Goal: Communication & Community: Share content

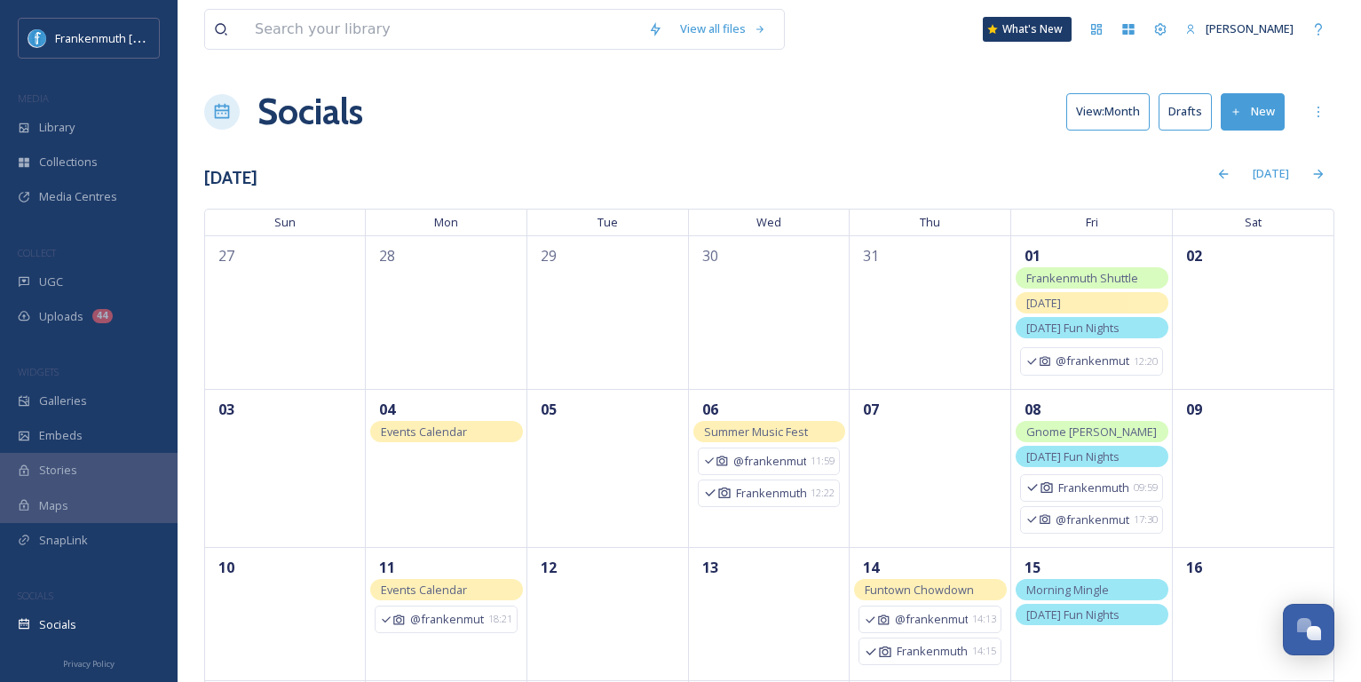
scroll to position [410, 0]
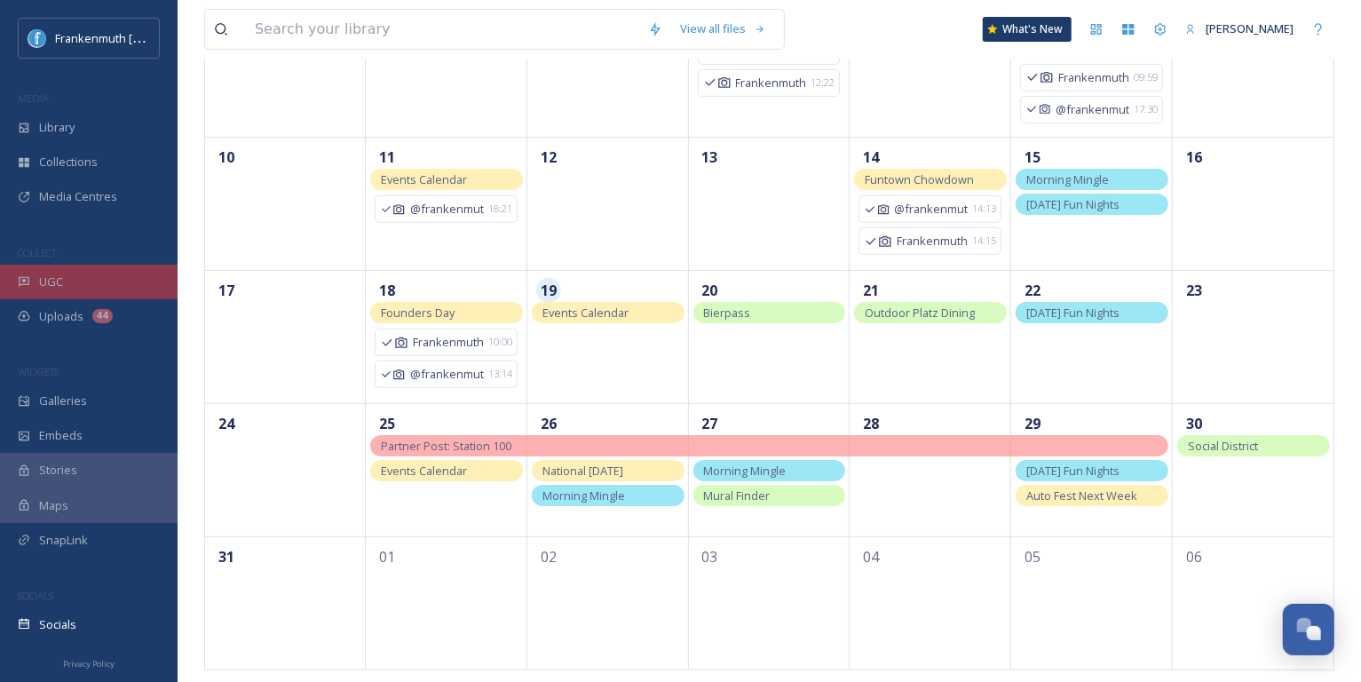
click at [63, 287] on div "UGC" at bounding box center [89, 281] width 178 height 35
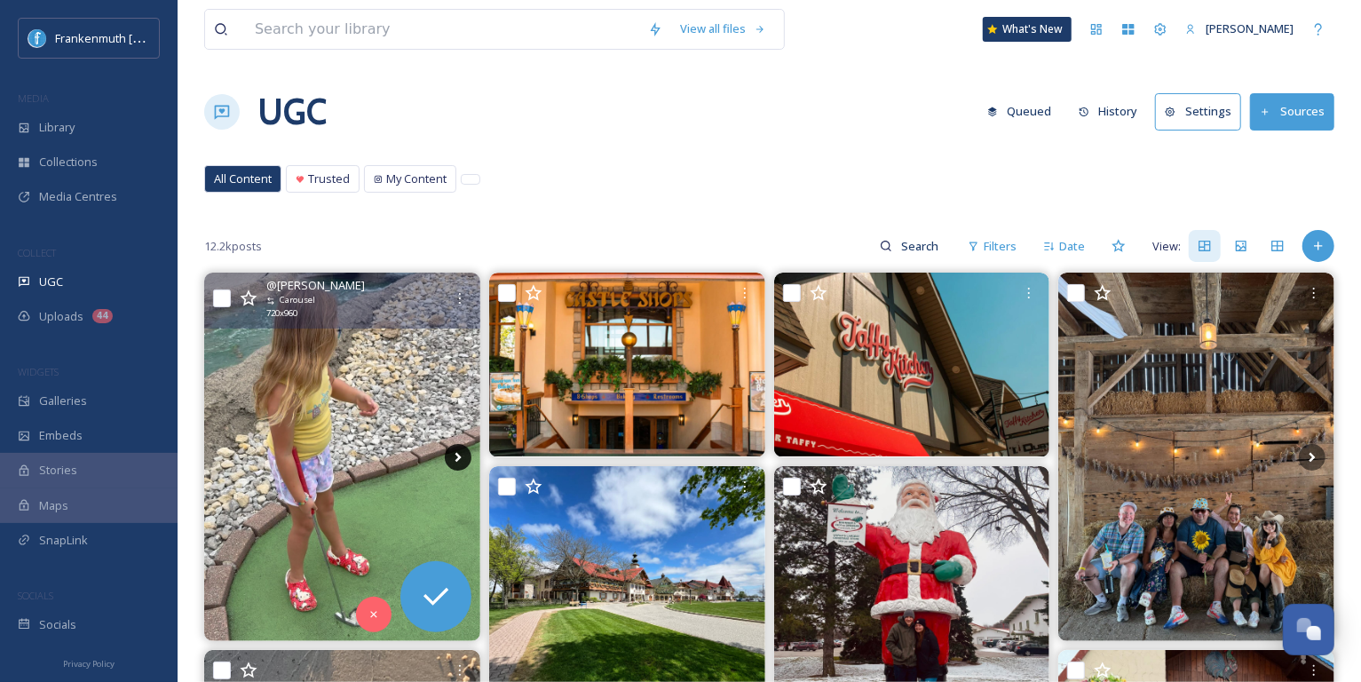
click at [465, 455] on icon at bounding box center [458, 457] width 27 height 27
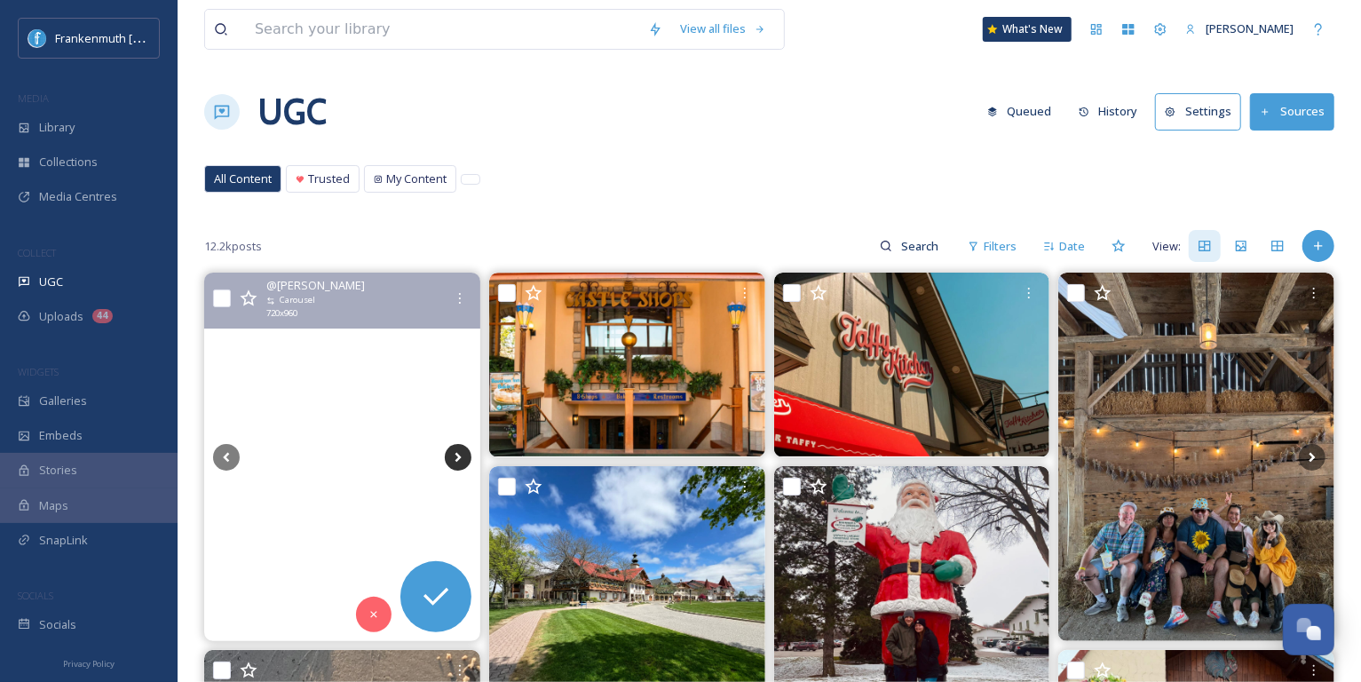
click at [463, 455] on icon at bounding box center [458, 457] width 27 height 27
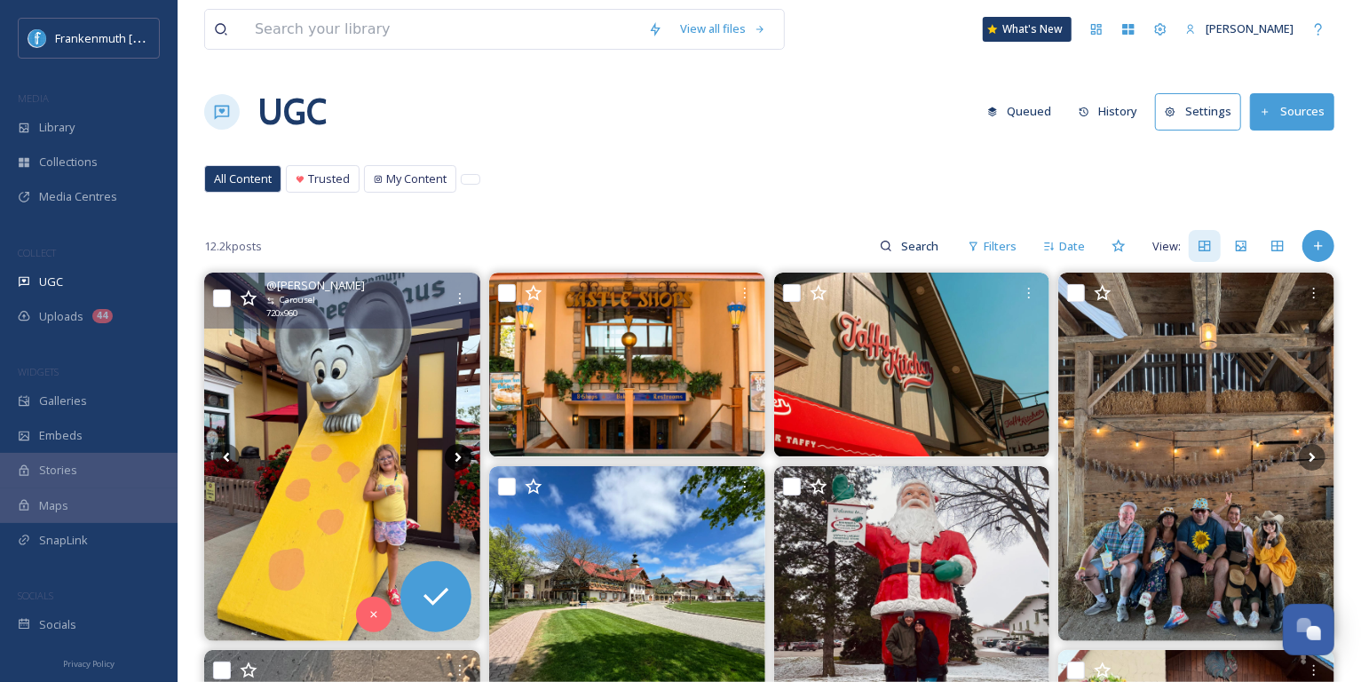
click at [463, 455] on icon at bounding box center [458, 457] width 27 height 27
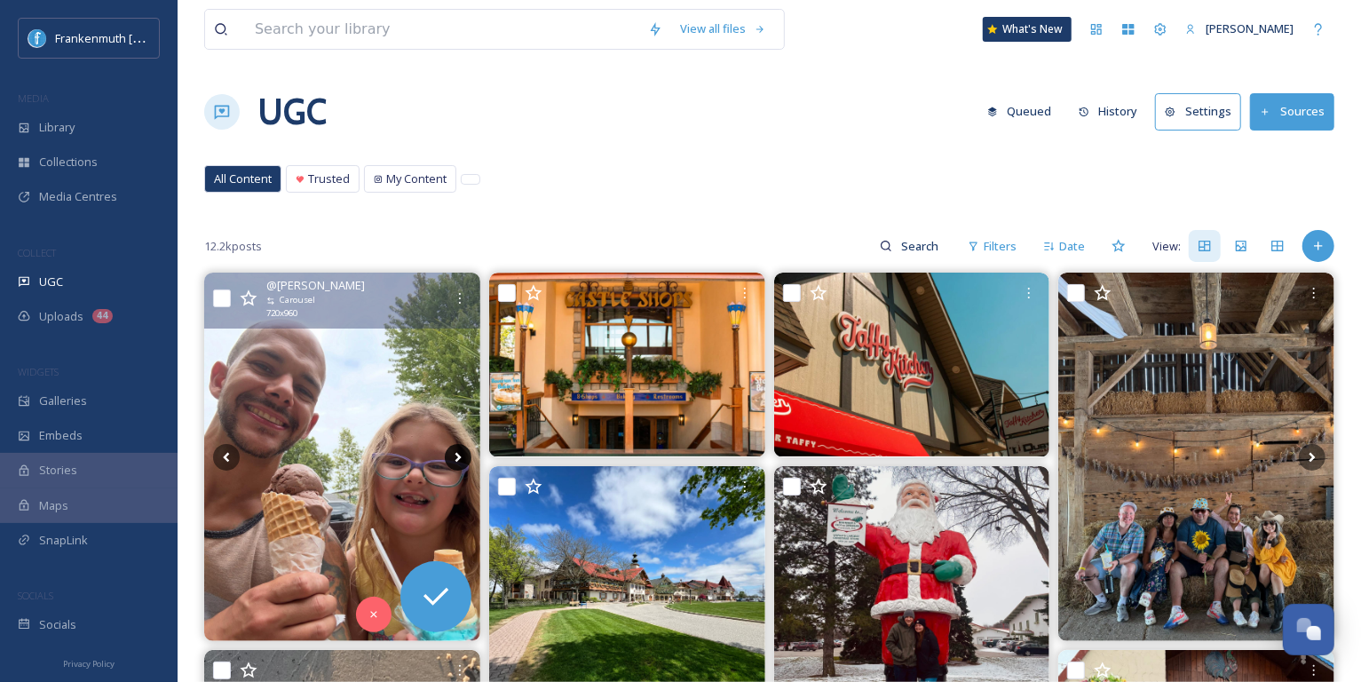
click at [463, 455] on icon at bounding box center [458, 457] width 27 height 27
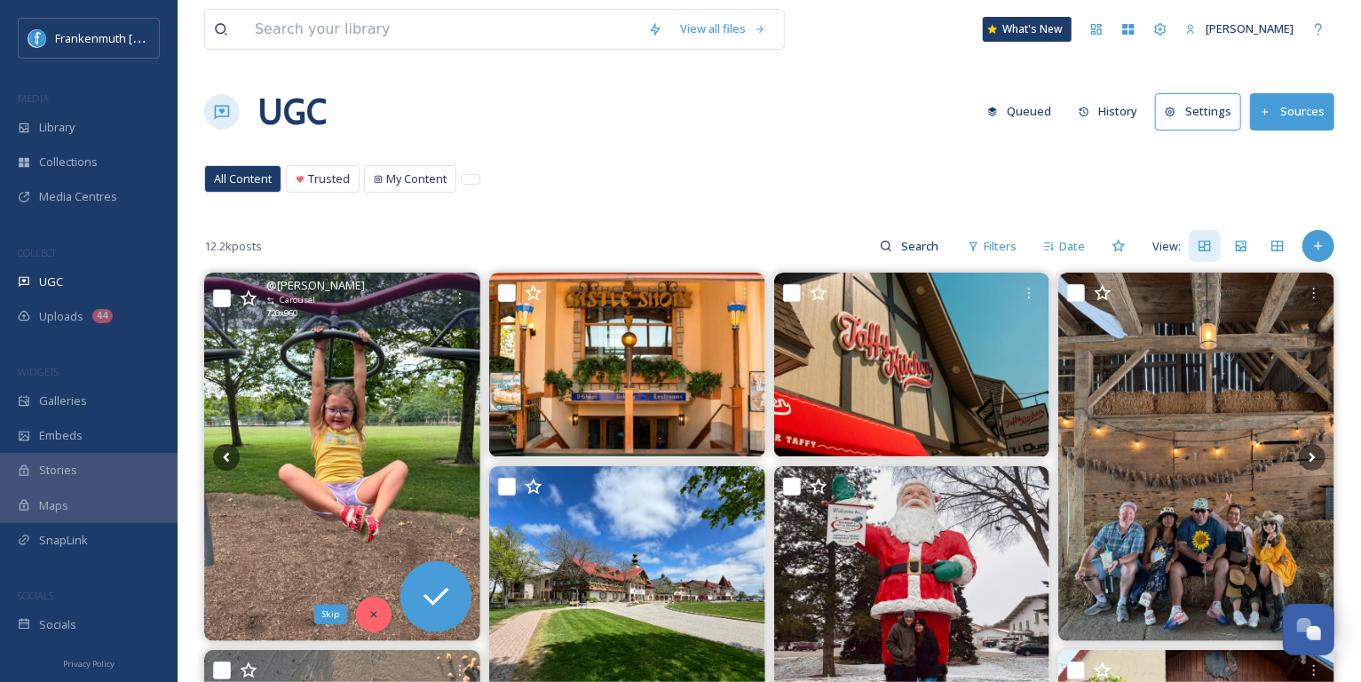
click at [371, 627] on div "Skip" at bounding box center [374, 614] width 36 height 36
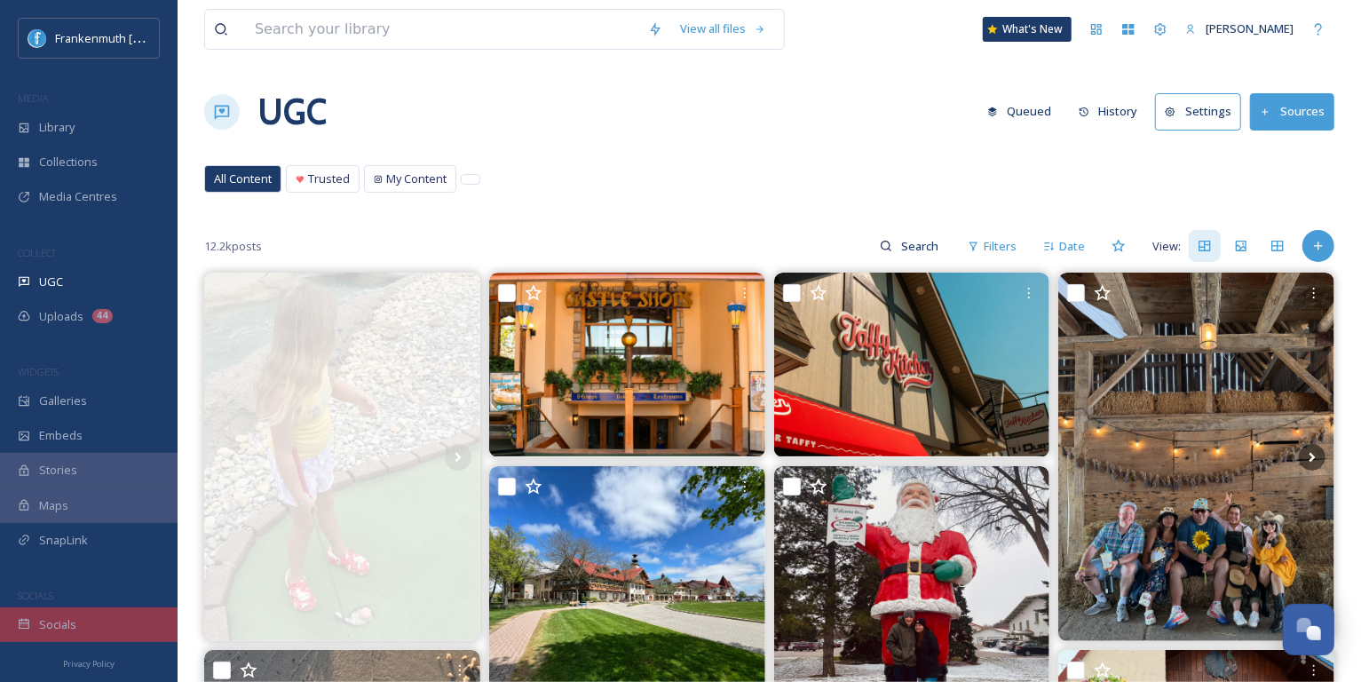
click at [139, 612] on div "Socials" at bounding box center [89, 624] width 178 height 35
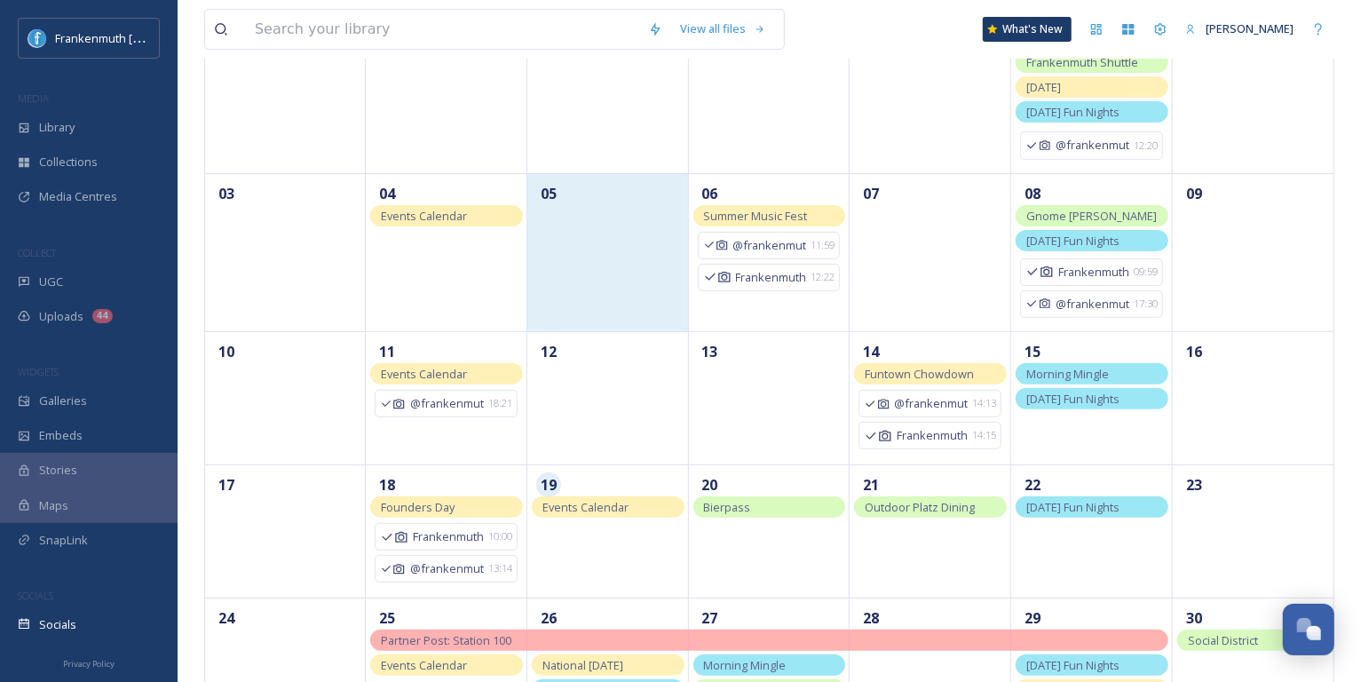
scroll to position [296, 0]
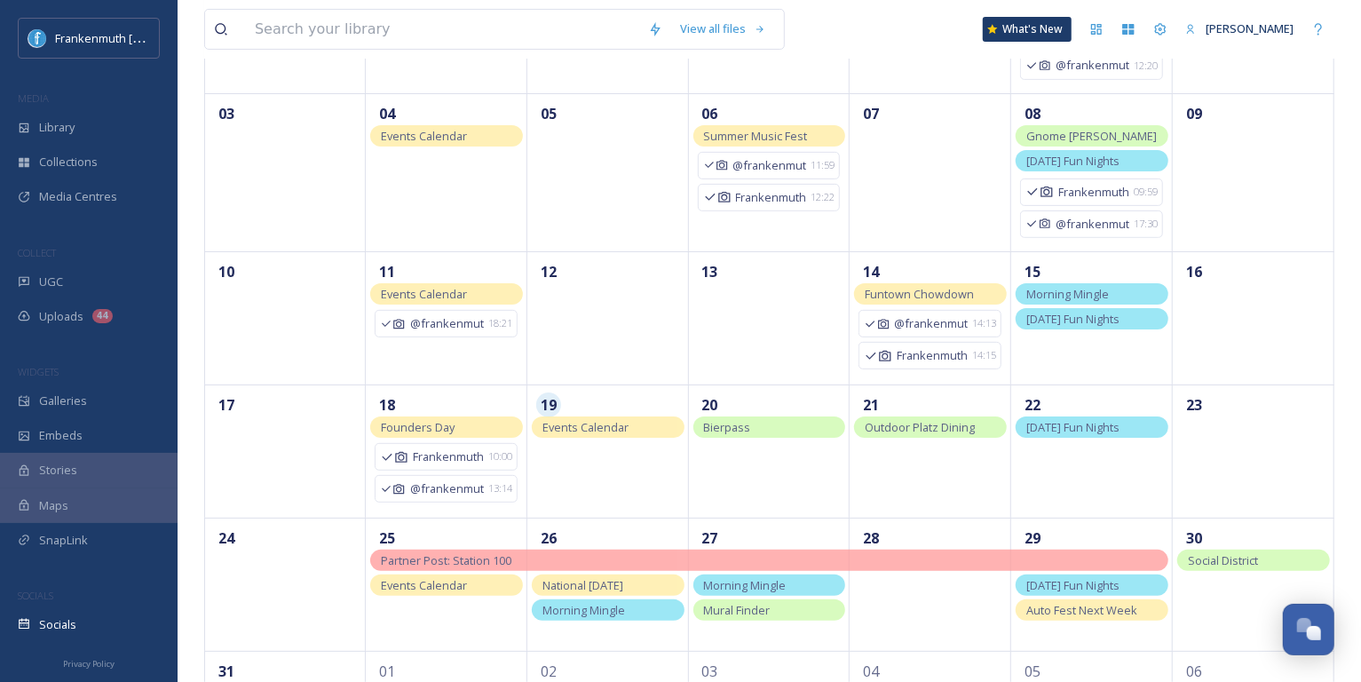
click at [634, 427] on div "Events Calendar" at bounding box center [608, 426] width 153 height 21
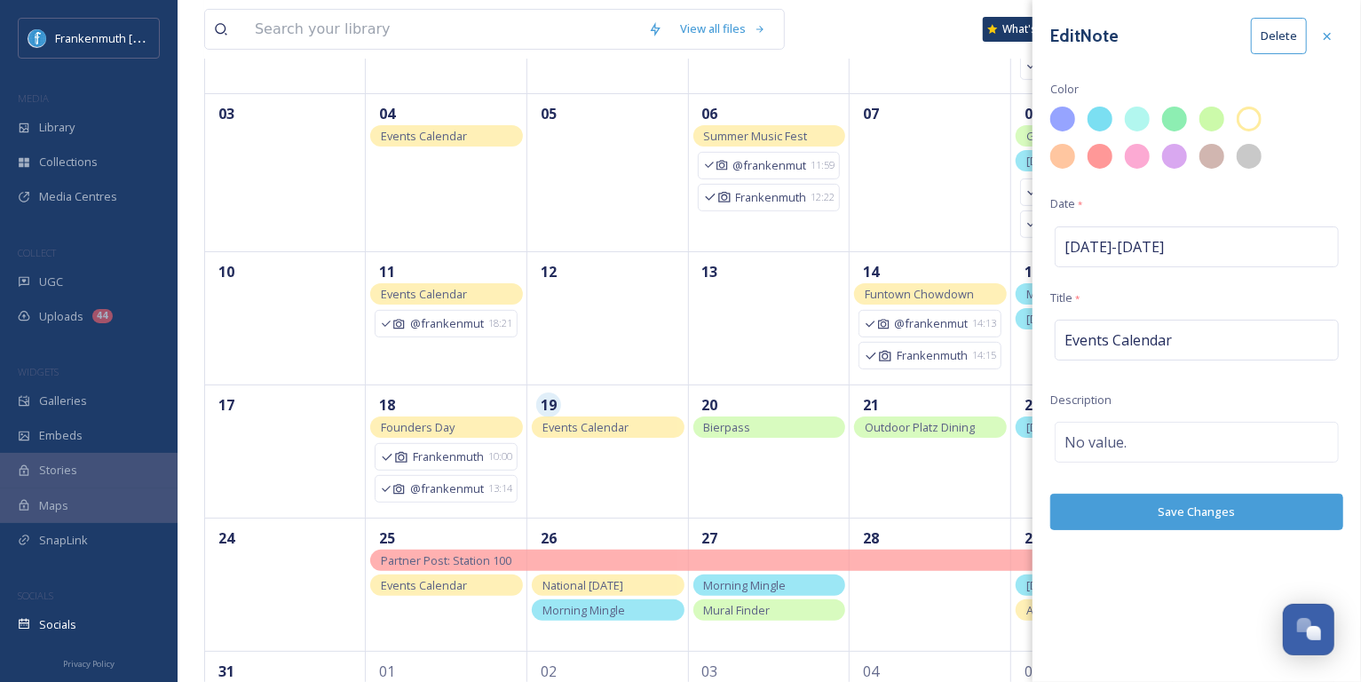
click at [1266, 43] on button "Delete" at bounding box center [1279, 36] width 56 height 36
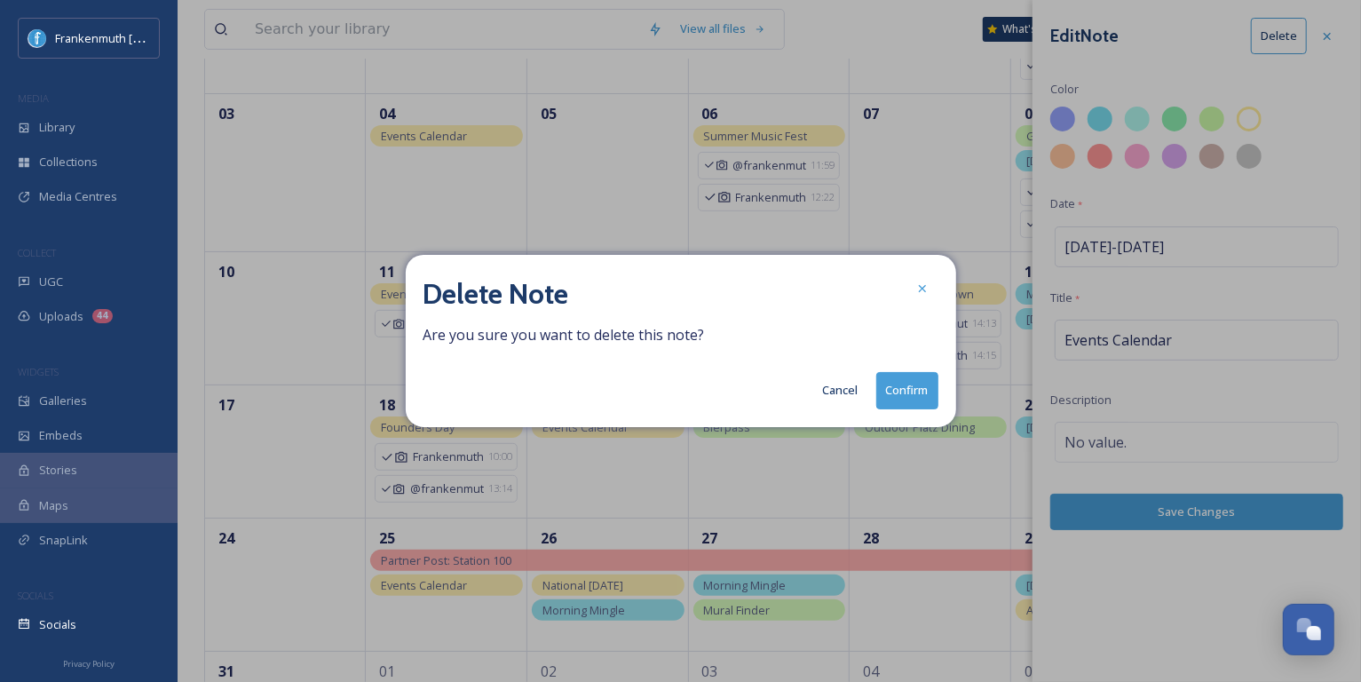
click at [928, 394] on button "Confirm" at bounding box center [907, 390] width 62 height 36
